Goal: Task Accomplishment & Management: Manage account settings

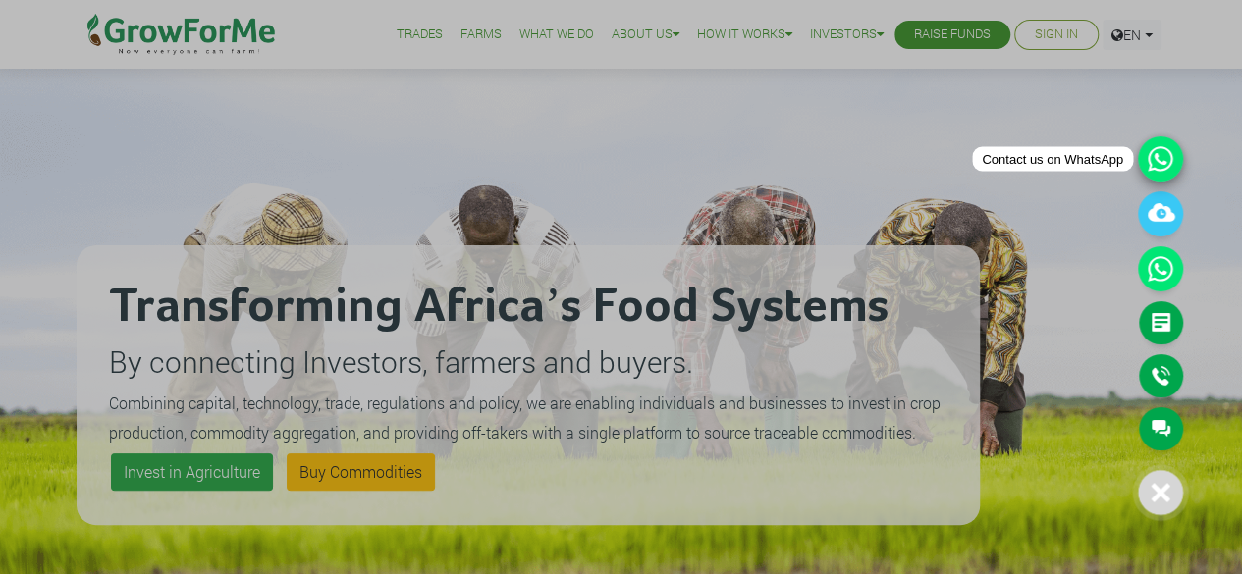
click at [1167, 146] on icon at bounding box center [1160, 158] width 45 height 45
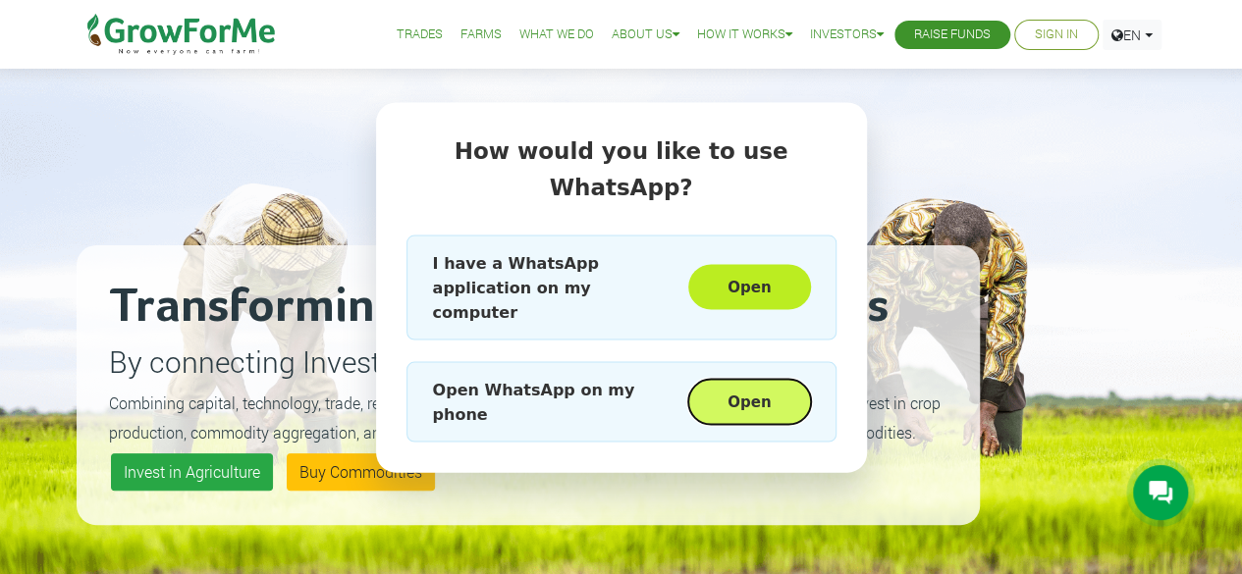
click at [744, 379] on button "Open" at bounding box center [749, 401] width 122 height 45
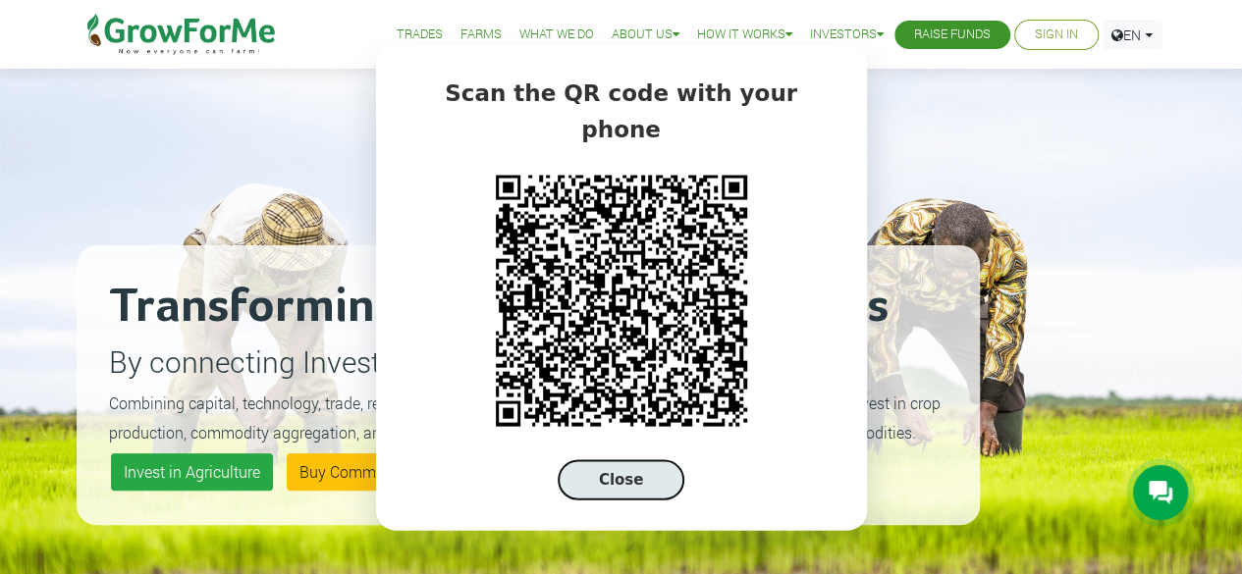
click at [630, 464] on button "Close" at bounding box center [622, 480] width 128 height 40
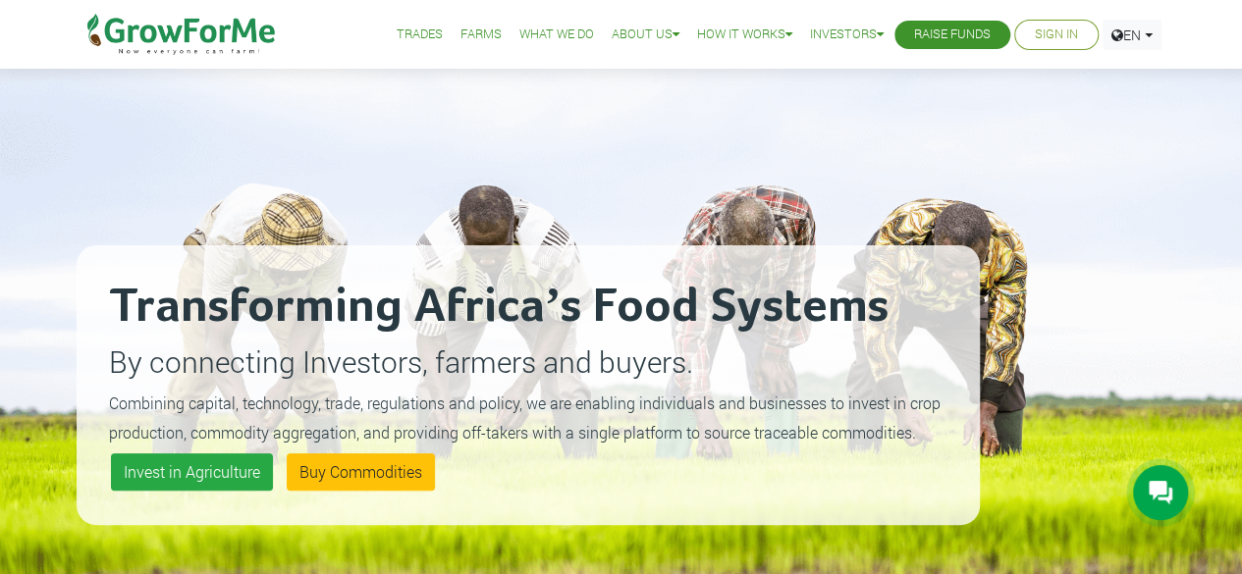
click at [1061, 29] on link "Sign In" at bounding box center [1056, 35] width 43 height 21
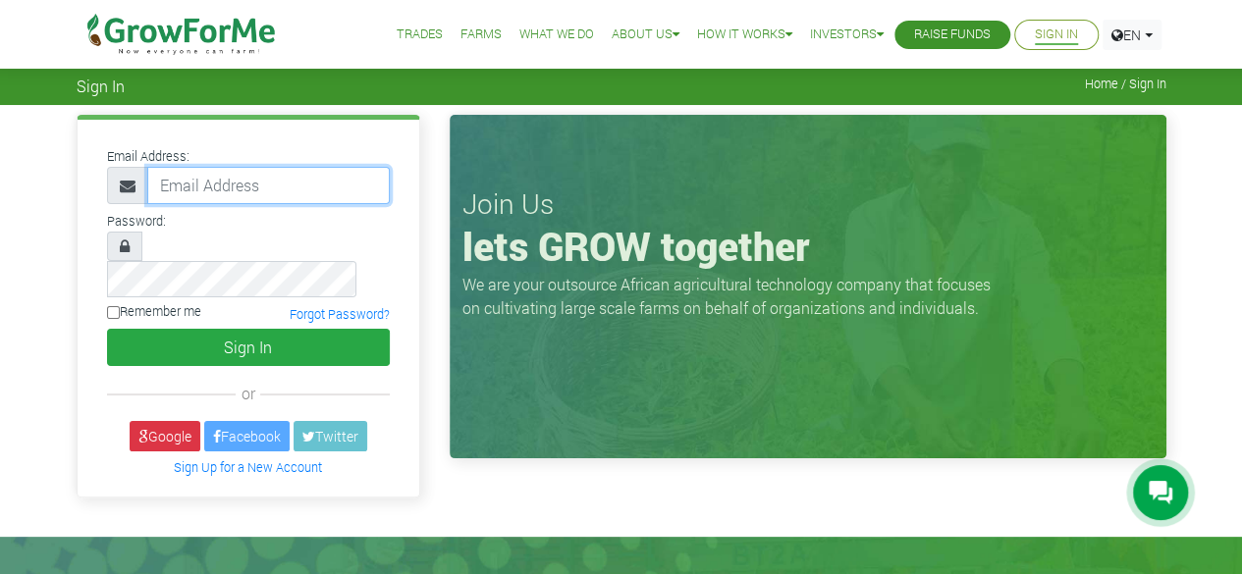
click at [198, 186] on input "email" at bounding box center [268, 185] width 243 height 37
type input "[EMAIL_ADDRESS][DOMAIN_NAME]"
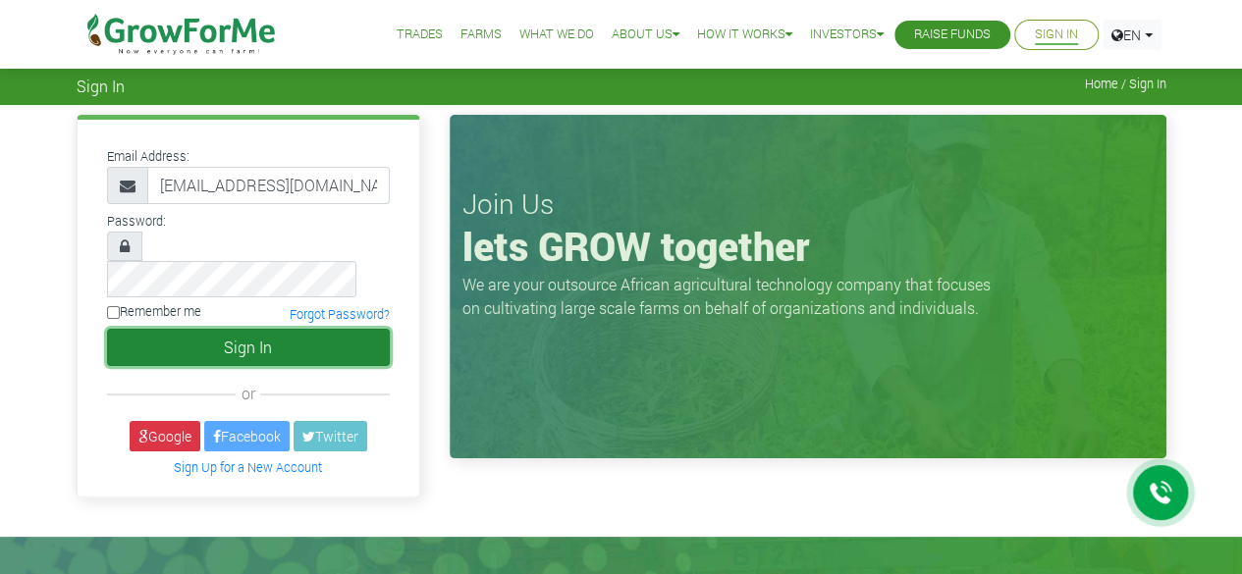
click at [232, 329] on button "Sign In" at bounding box center [248, 347] width 283 height 37
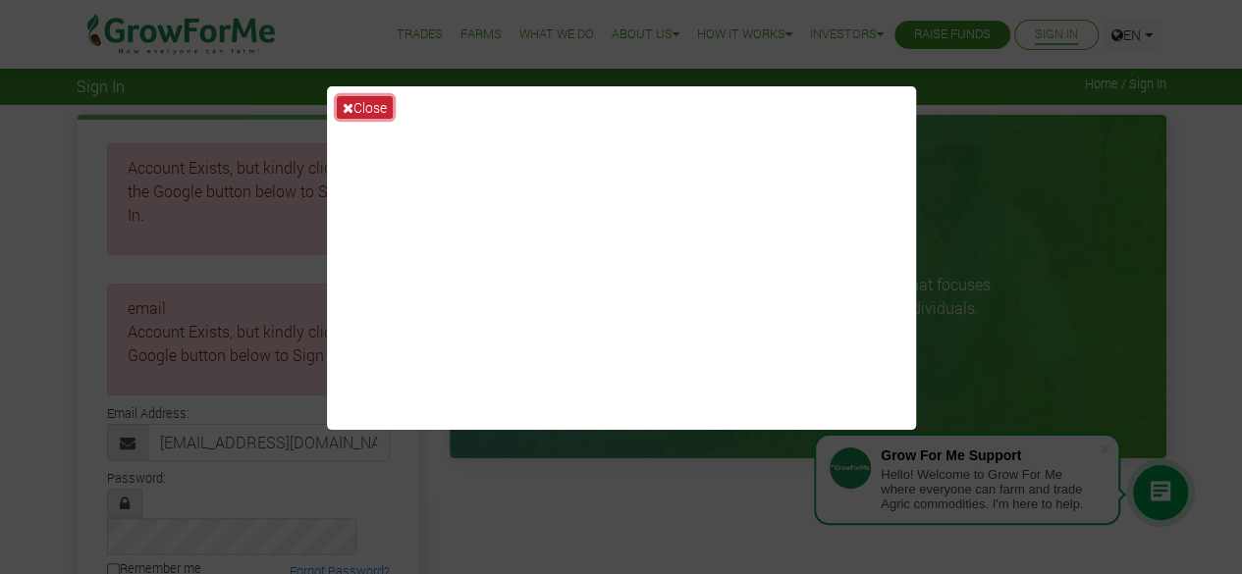
click at [367, 100] on button "Close" at bounding box center [365, 107] width 56 height 23
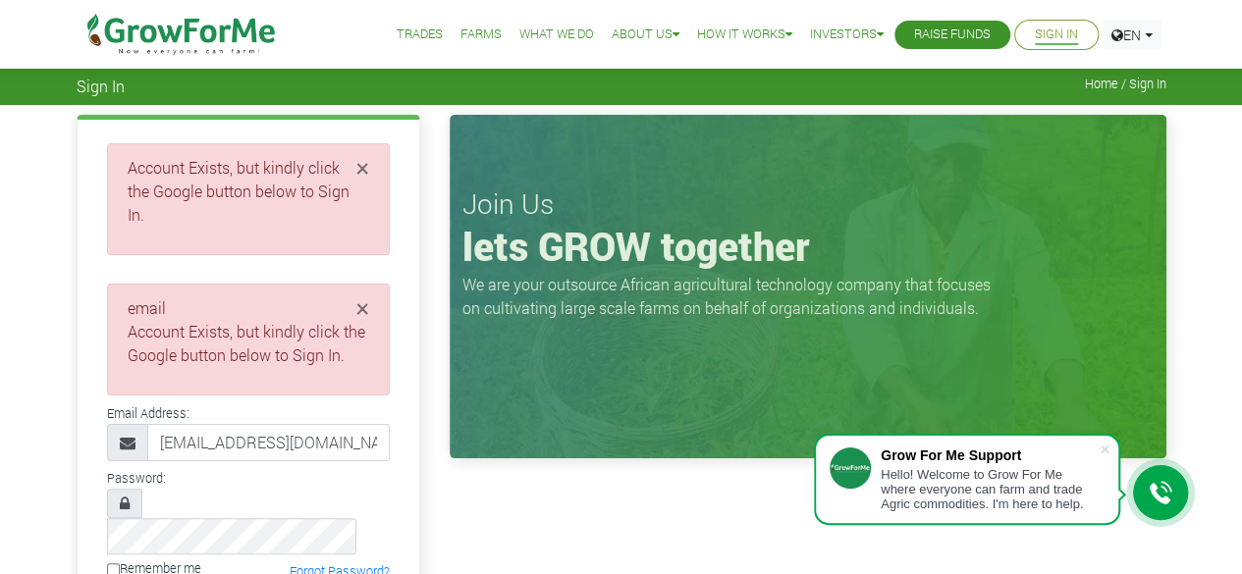
click at [1161, 485] on icon at bounding box center [1161, 493] width 24 height 24
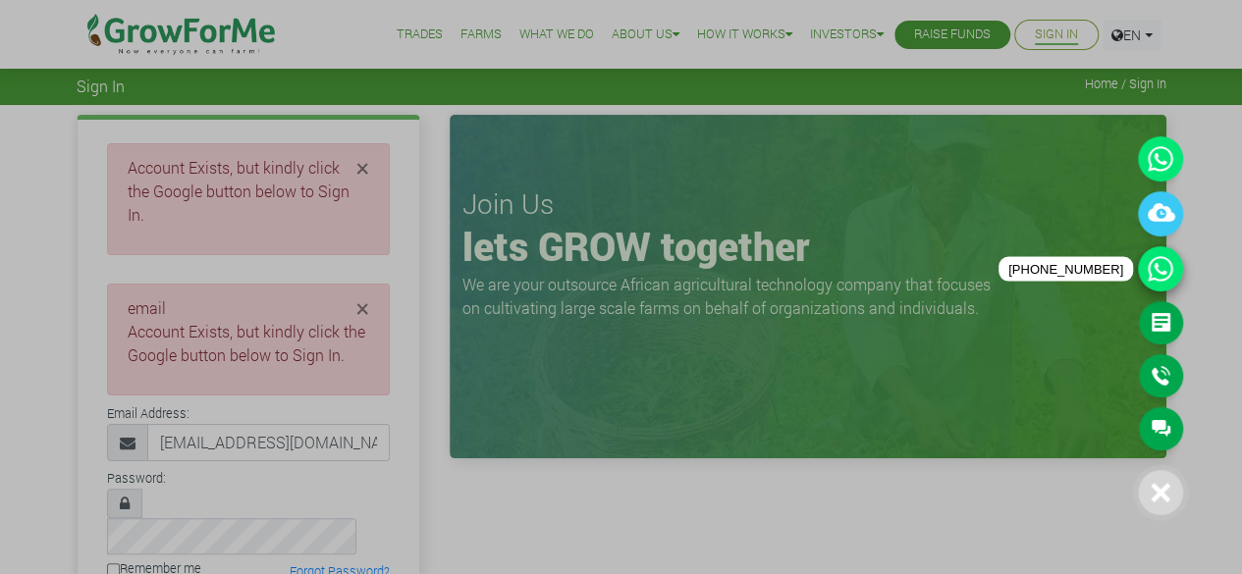
click at [1151, 273] on icon at bounding box center [1160, 268] width 45 height 45
